Goal: Transaction & Acquisition: Obtain resource

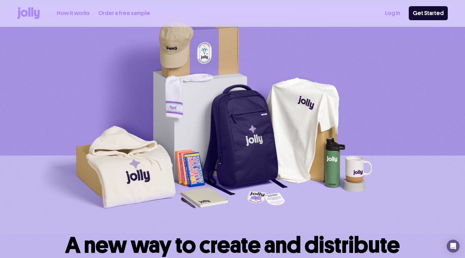
click at [121, 12] on link "Order a free sample" at bounding box center [124, 13] width 52 height 9
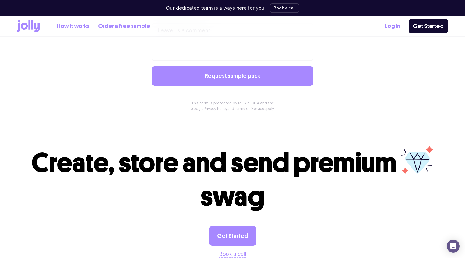
scroll to position [530, 0]
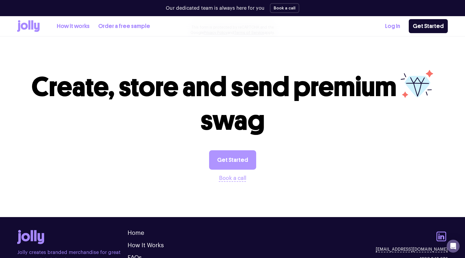
click at [225, 164] on link "Get Started" at bounding box center [232, 159] width 47 height 19
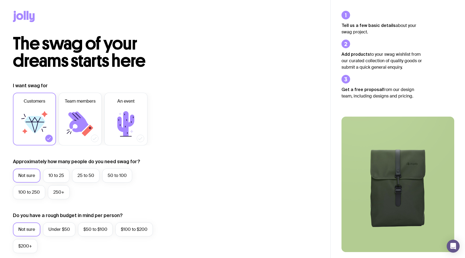
click at [85, 107] on label "Team members" at bounding box center [80, 119] width 43 height 53
click at [0, 0] on input "Team members" at bounding box center [0, 0] width 0 height 0
click at [116, 107] on label "An event" at bounding box center [125, 119] width 43 height 53
click at [0, 0] on input "An event" at bounding box center [0, 0] width 0 height 0
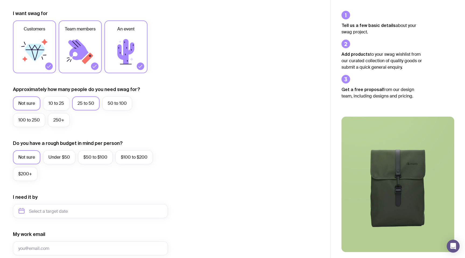
click at [77, 103] on label "25 to 50" at bounding box center [85, 103] width 27 height 14
click at [0, 0] on input "25 to 50" at bounding box center [0, 0] width 0 height 0
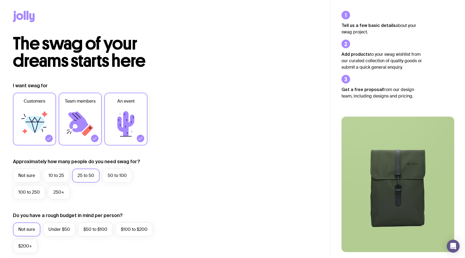
click at [28, 12] on icon at bounding box center [28, 15] width 2 height 9
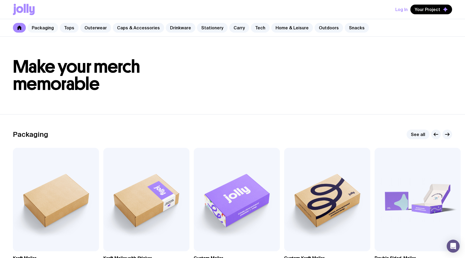
click at [43, 29] on link "Packaging" at bounding box center [42, 28] width 31 height 10
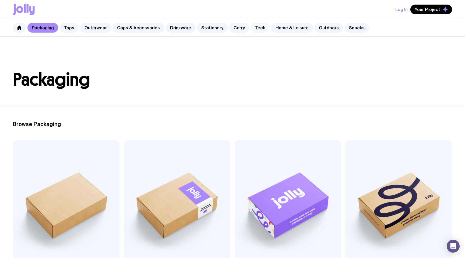
click at [255, 25] on link "Tech" at bounding box center [260, 28] width 19 height 10
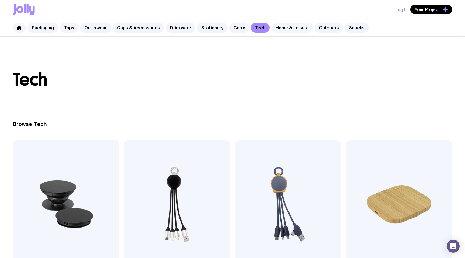
click at [280, 29] on link "Home & Leisure" at bounding box center [292, 28] width 42 height 10
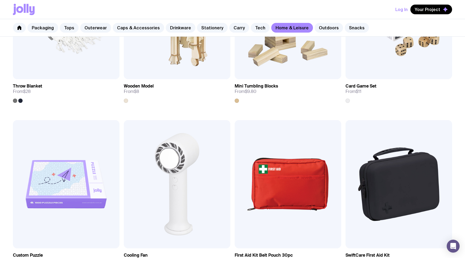
scroll to position [1249, 0]
